Goal: Check status: Check status

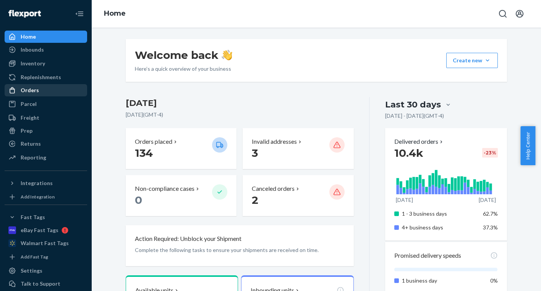
drag, startPoint x: 36, startPoint y: 92, endPoint x: 51, endPoint y: 94, distance: 15.1
click at [36, 92] on div "Orders" at bounding box center [30, 90] width 18 height 8
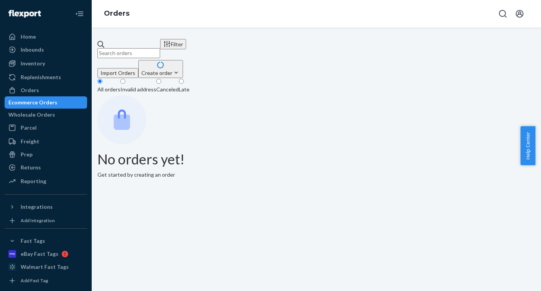
click at [160, 48] on input "text" at bounding box center [128, 53] width 63 height 10
paste input "CH3370626"
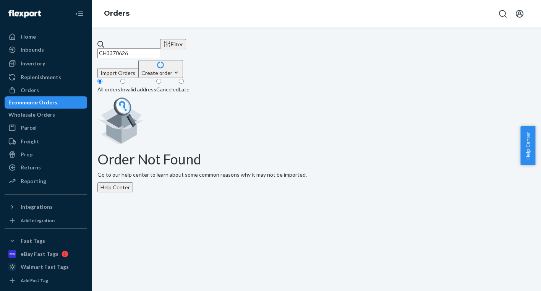
drag, startPoint x: 123, startPoint y: 47, endPoint x: 108, endPoint y: 47, distance: 14.1
click at [108, 46] on div "CH3370626" at bounding box center [128, 49] width 63 height 18
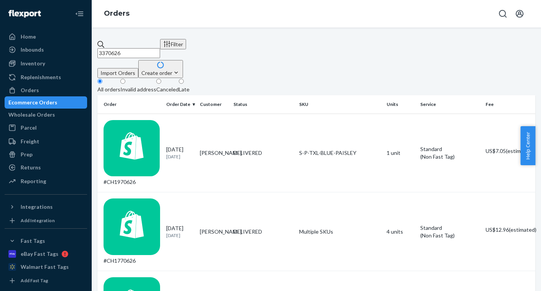
click at [160, 48] on input "3370626" at bounding box center [128, 53] width 63 height 10
drag, startPoint x: 166, startPoint y: 45, endPoint x: 103, endPoint y: 45, distance: 63.0
paste input "CH3366941"
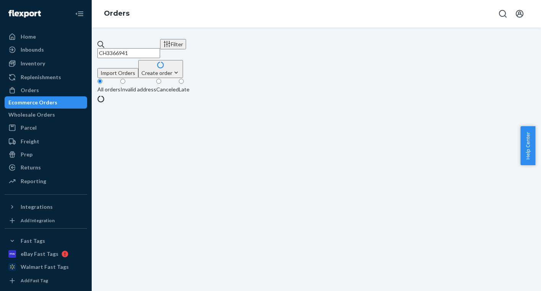
drag, startPoint x: 122, startPoint y: 47, endPoint x: 106, endPoint y: 47, distance: 16.4
click at [106, 48] on input "CH3366941" at bounding box center [128, 53] width 63 height 10
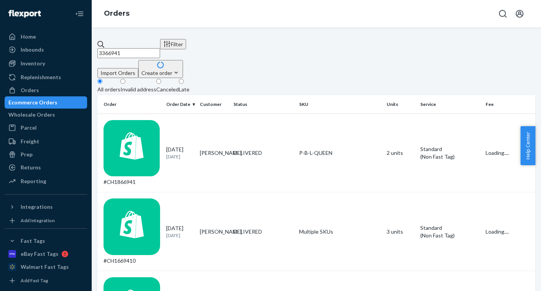
click at [160, 50] on input "3366941" at bounding box center [128, 53] width 63 height 10
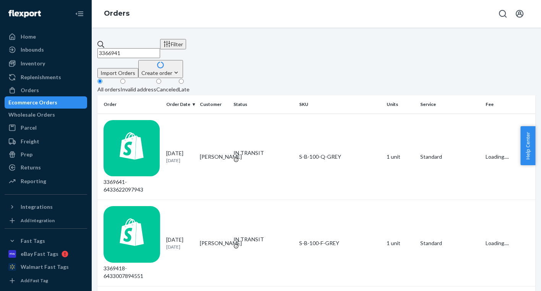
type input "3366941"
